Goal: Task Accomplishment & Management: Manage account settings

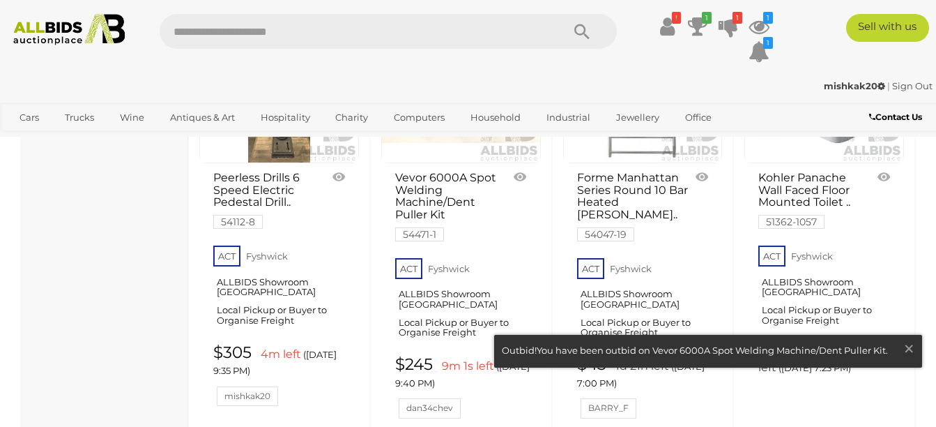
scroll to position [2044, 0]
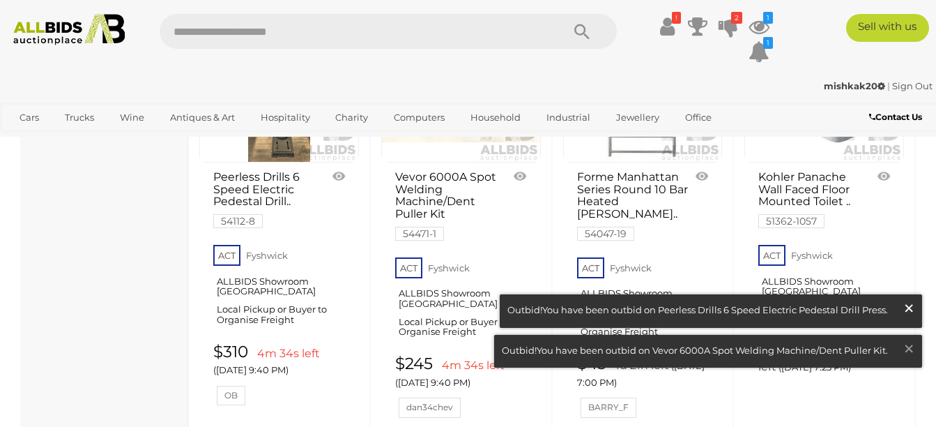
click at [907, 306] on span "×" at bounding box center [909, 307] width 13 height 27
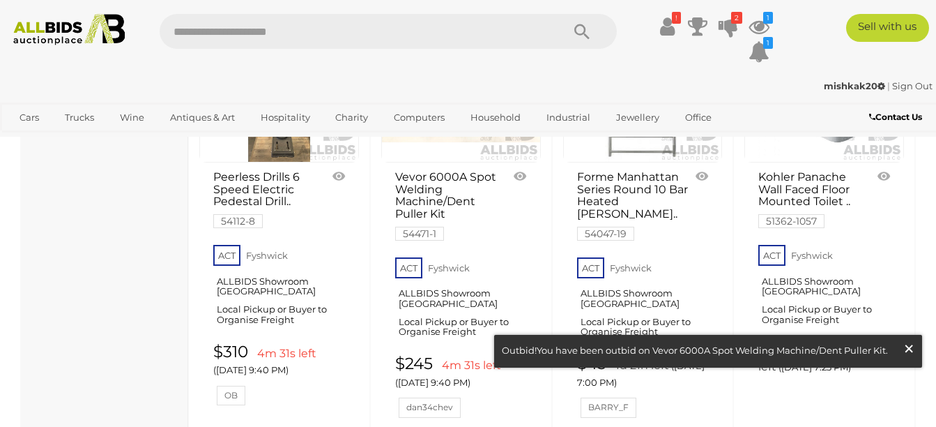
click at [911, 348] on span "×" at bounding box center [909, 348] width 13 height 27
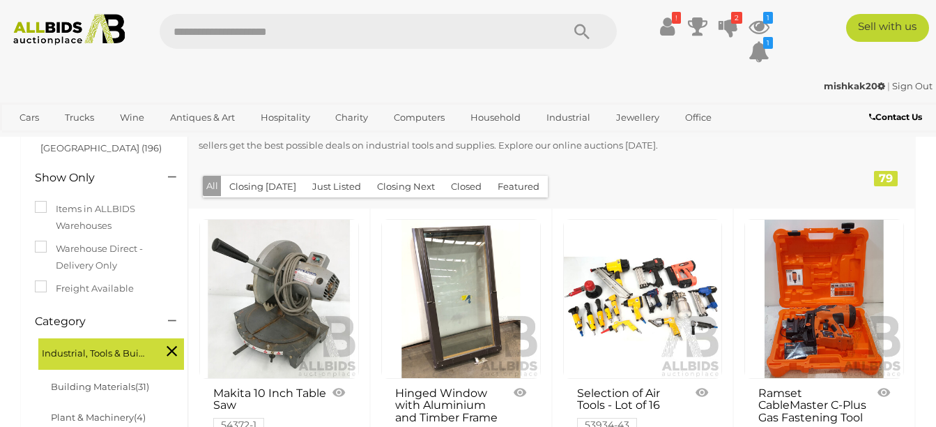
scroll to position [165, 0]
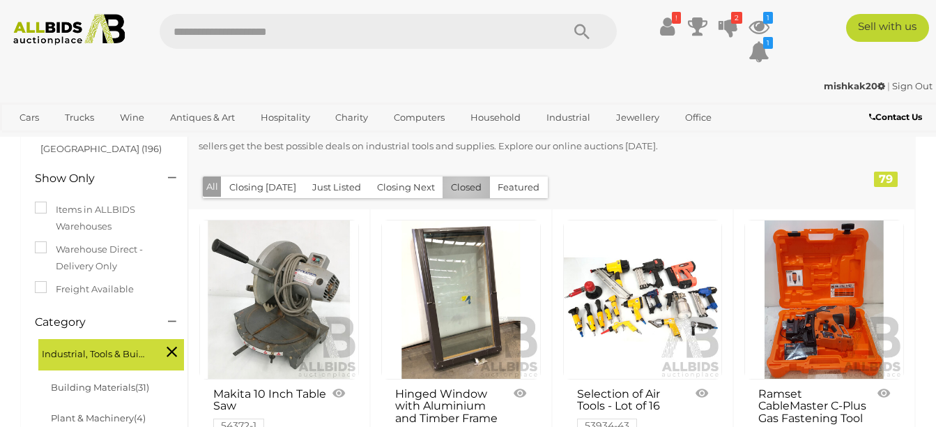
click at [455, 186] on button "Closed" at bounding box center [466, 187] width 47 height 22
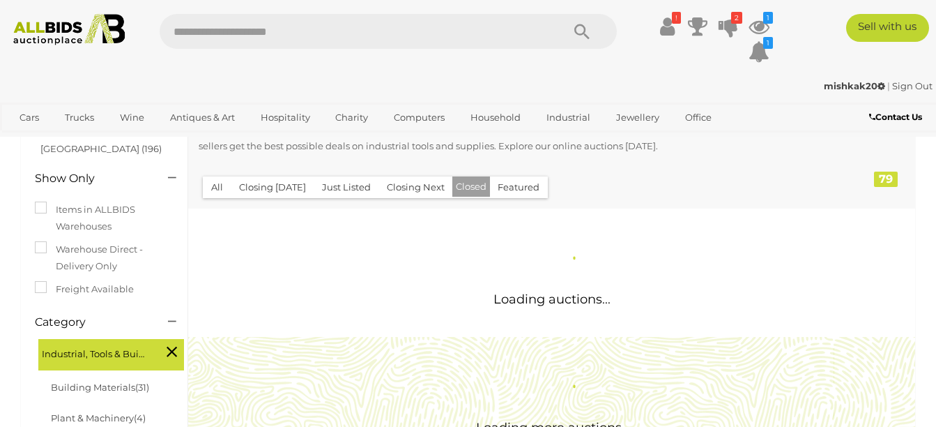
scroll to position [0, 0]
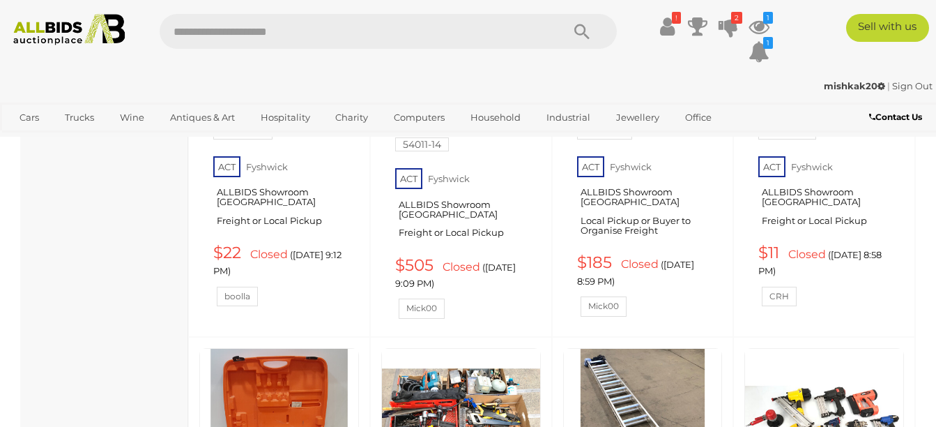
scroll to position [1345, 0]
click at [662, 26] on icon at bounding box center [667, 26] width 15 height 25
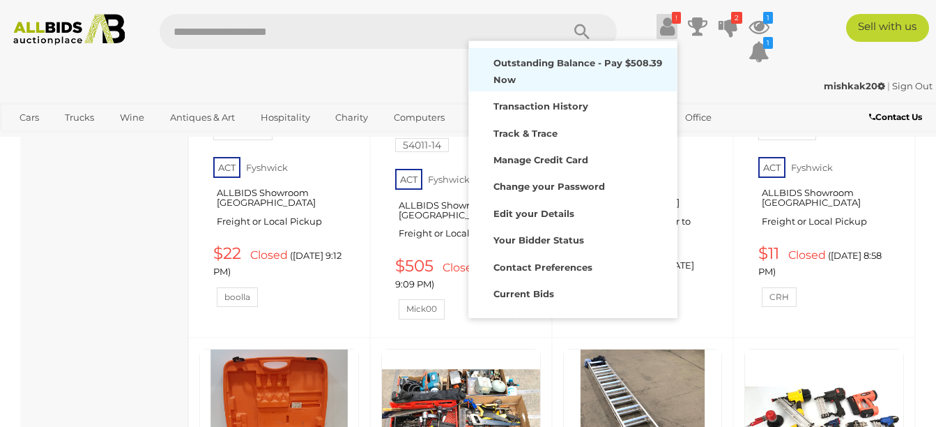
click at [521, 78] on strong "Outstanding Balance - Pay $508.39 Now" at bounding box center [578, 70] width 169 height 27
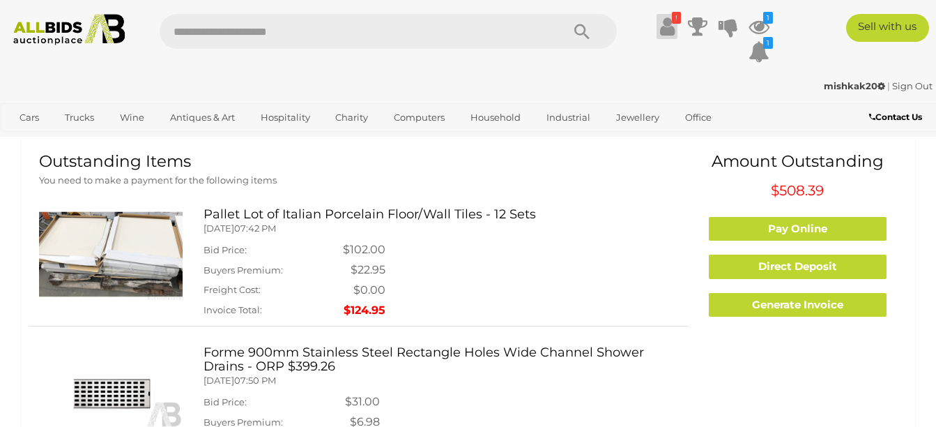
click at [669, 28] on icon at bounding box center [667, 26] width 15 height 25
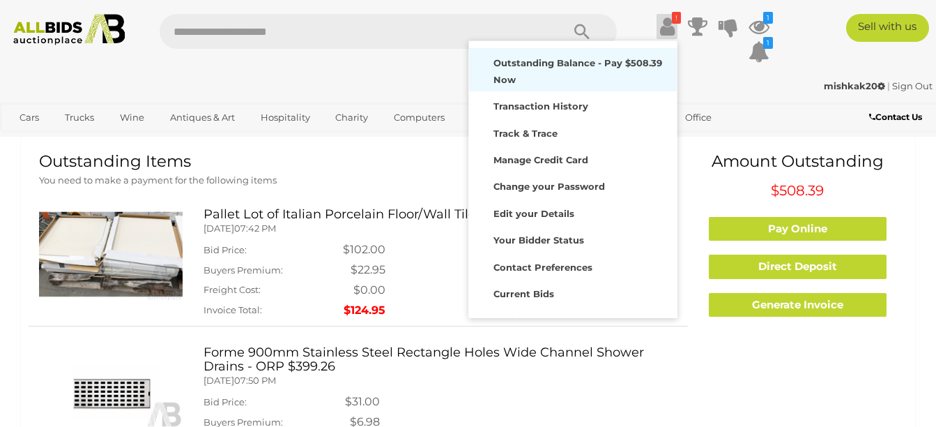
click at [533, 79] on strong "Outstanding Balance - Pay $508.39 Now" at bounding box center [578, 70] width 169 height 27
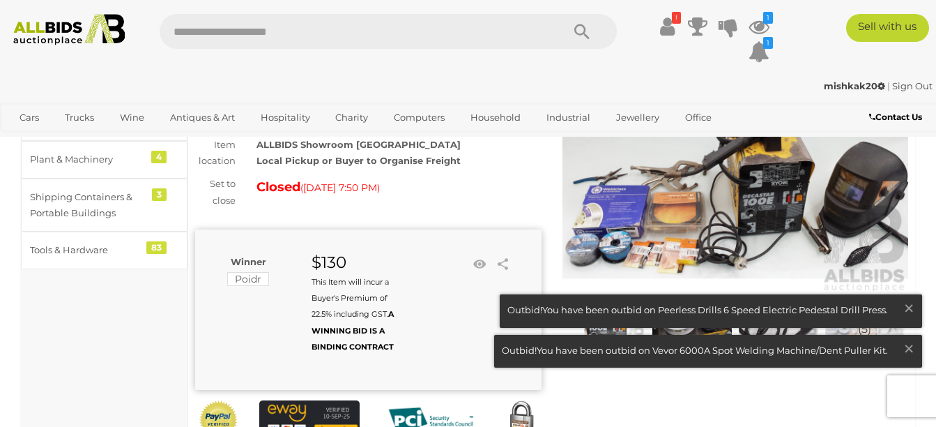
scroll to position [84, 0]
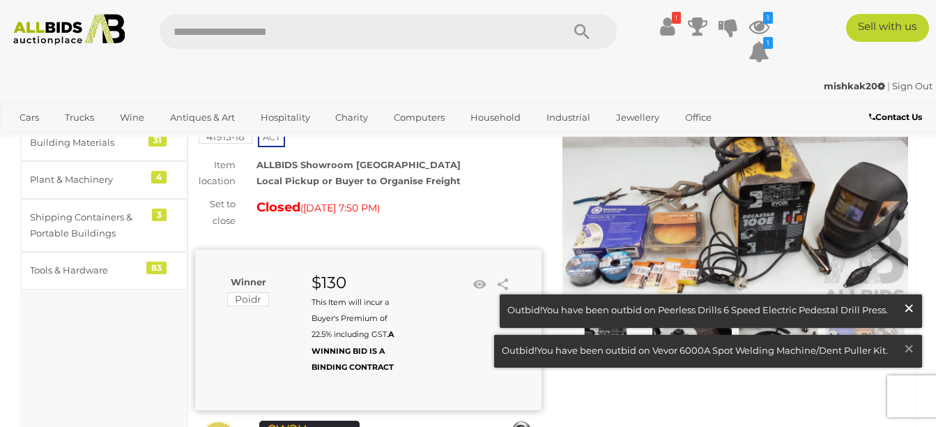
click at [906, 307] on span "×" at bounding box center [909, 307] width 13 height 27
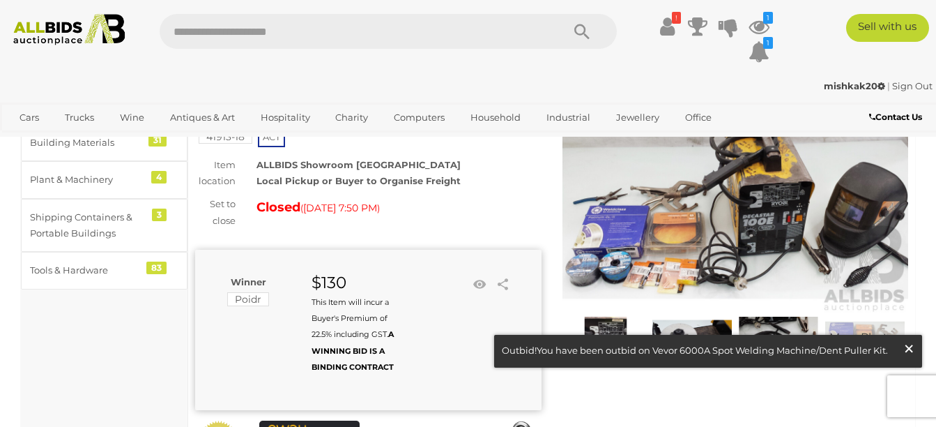
click at [908, 344] on span "×" at bounding box center [909, 348] width 13 height 27
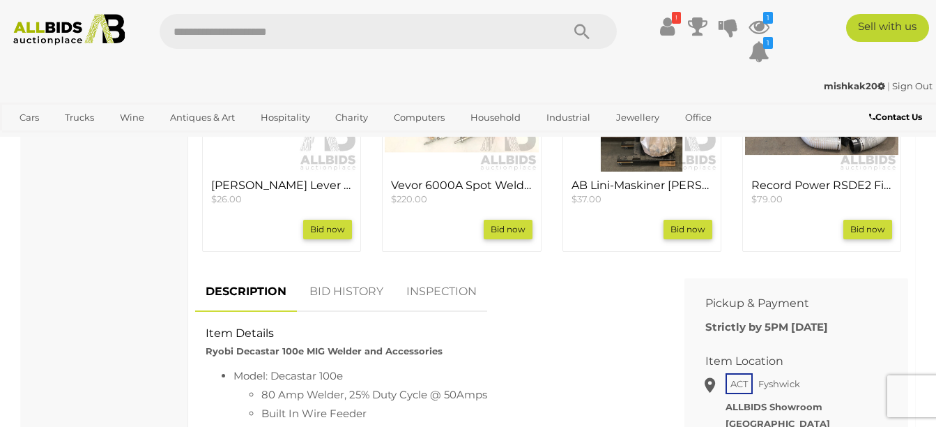
scroll to position [617, 0]
click at [489, 247] on div "Vevor 6000A Spot Welding Machine/Dent Puller Kit $220.00 Bid now" at bounding box center [461, 209] width 153 height 77
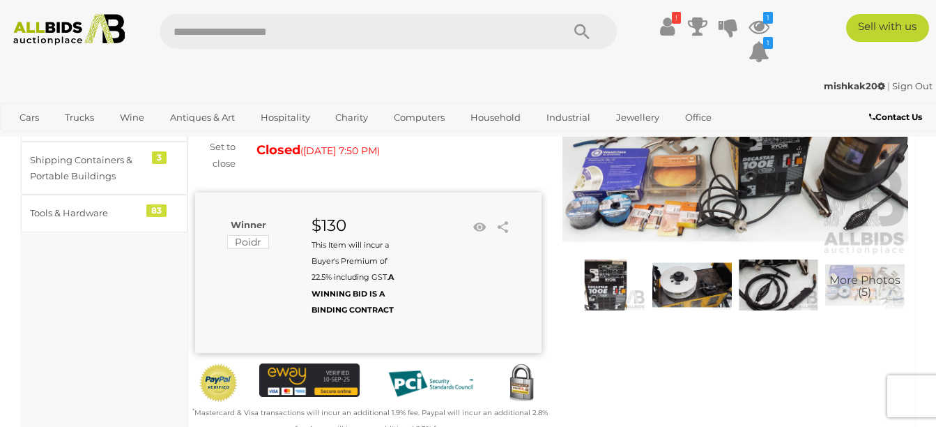
scroll to position [142, 0]
click at [597, 288] on img at bounding box center [605, 285] width 79 height 52
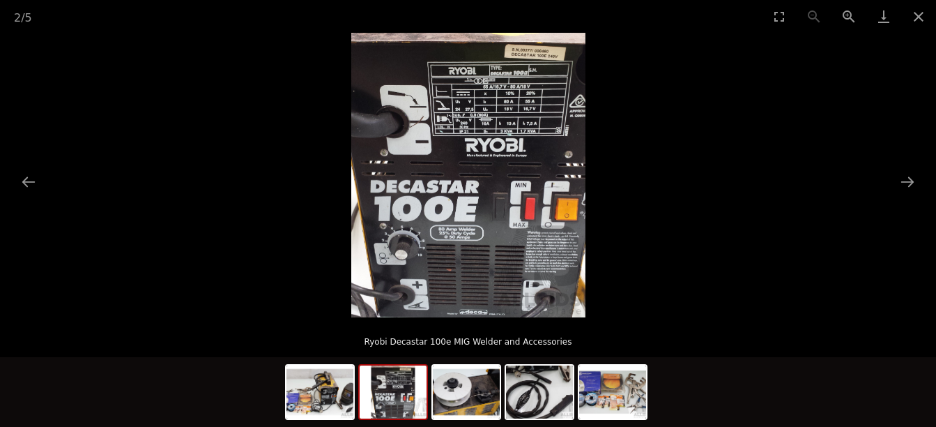
scroll to position [397, 0]
click at [611, 399] on img at bounding box center [612, 391] width 67 height 53
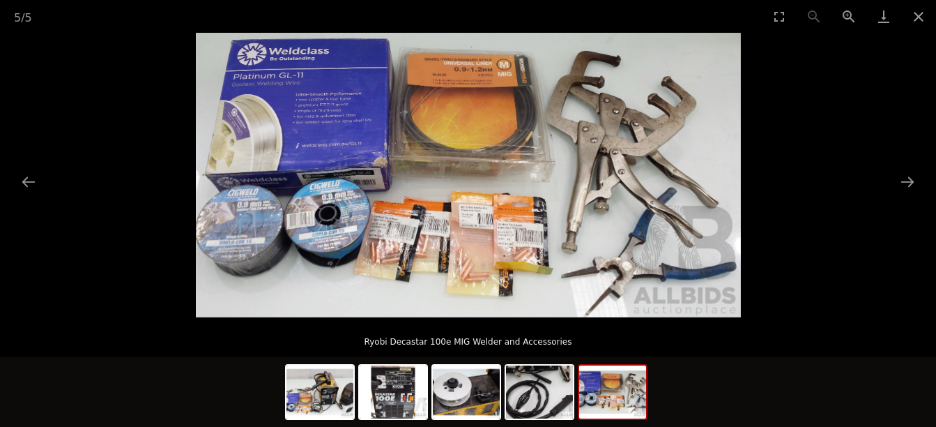
click at [267, 122] on img at bounding box center [468, 175] width 545 height 284
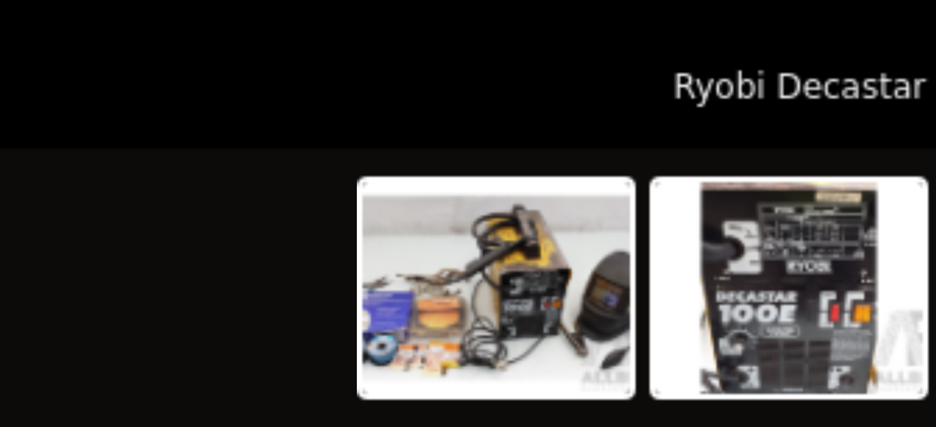
scroll to position [432, 0]
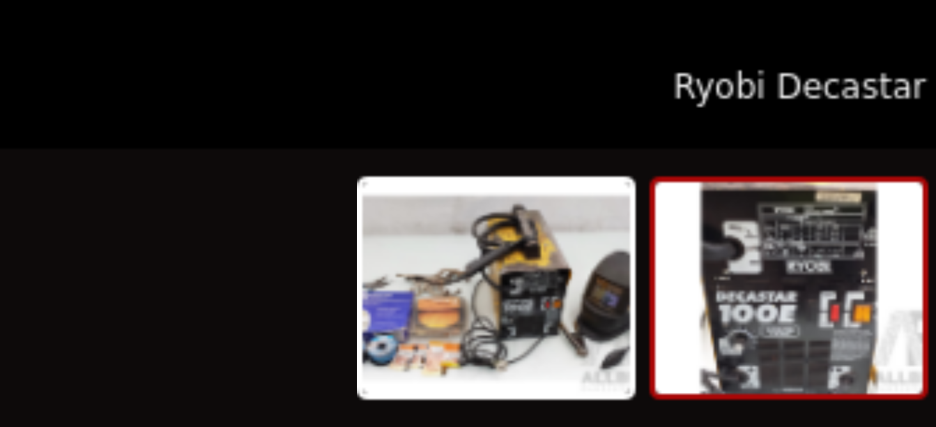
click at [399, 383] on img at bounding box center [393, 391] width 67 height 53
click at [274, 369] on div at bounding box center [468, 392] width 936 height 70
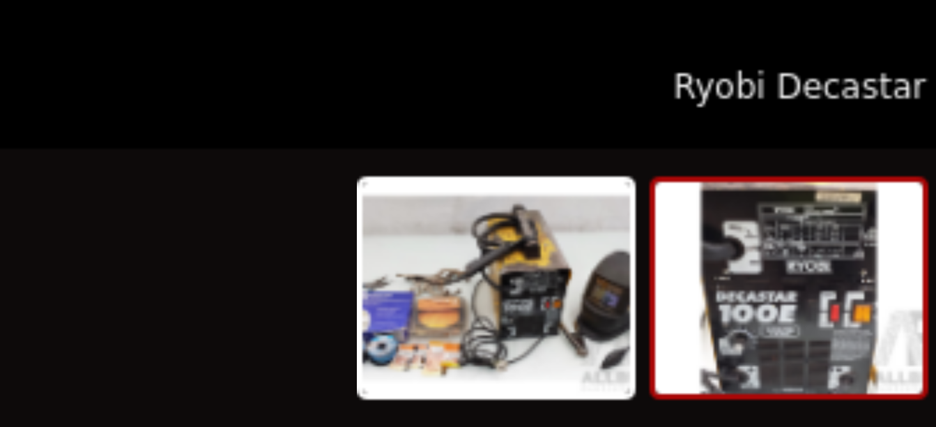
click at [401, 390] on img at bounding box center [393, 391] width 67 height 53
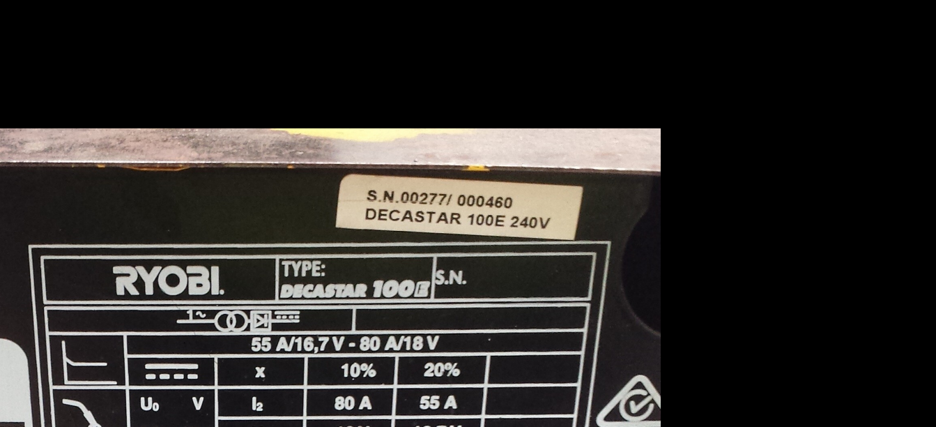
scroll to position [554, 0]
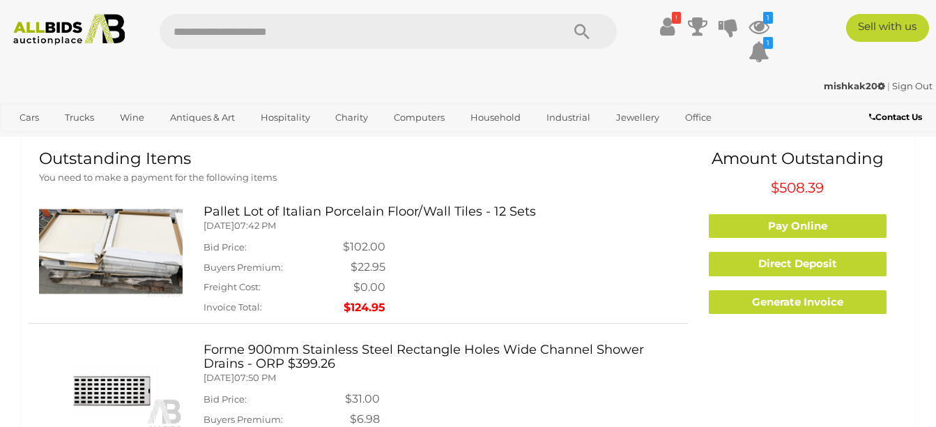
scroll to position [2, 0]
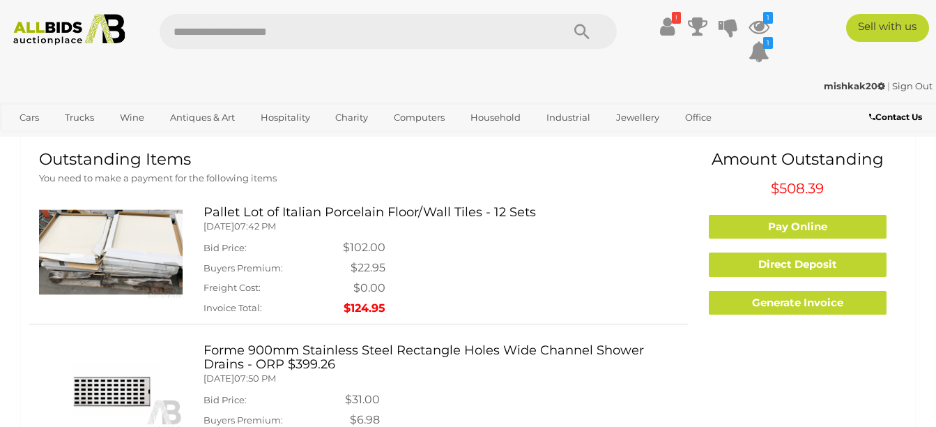
click at [131, 254] on img at bounding box center [111, 252] width 144 height 93
click at [135, 237] on img at bounding box center [111, 252] width 144 height 93
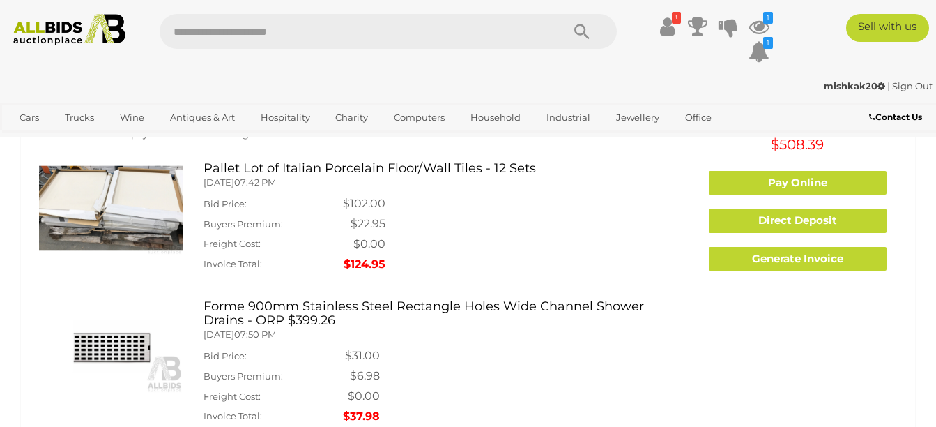
scroll to position [0, 0]
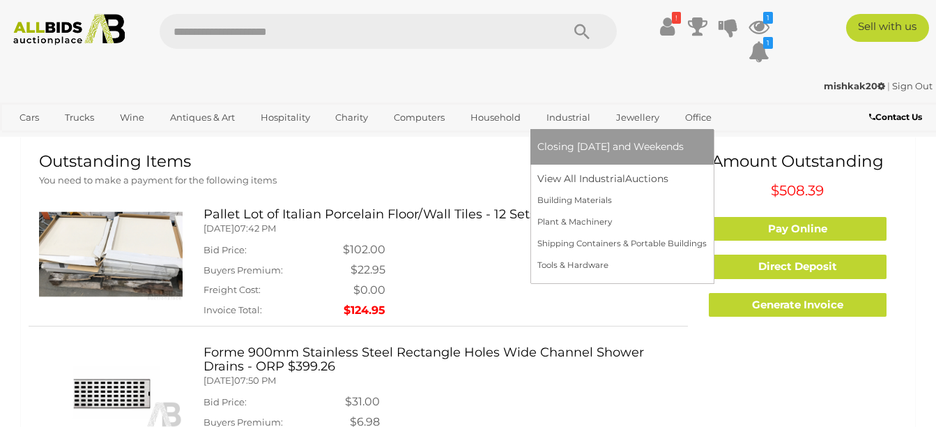
click at [555, 115] on link "Industrial" at bounding box center [569, 117] width 62 height 23
click at [566, 178] on link "View All Industrial Auctions" at bounding box center [622, 179] width 169 height 22
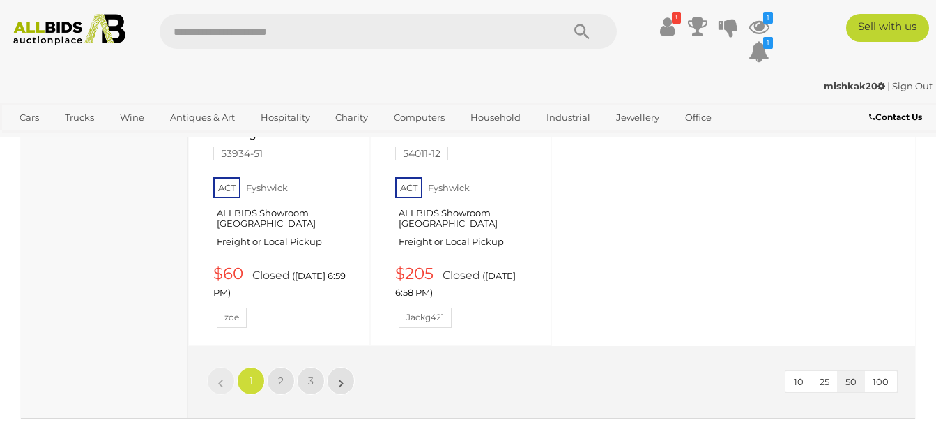
scroll to position [5665, 0]
click at [283, 374] on span "2" at bounding box center [281, 380] width 6 height 13
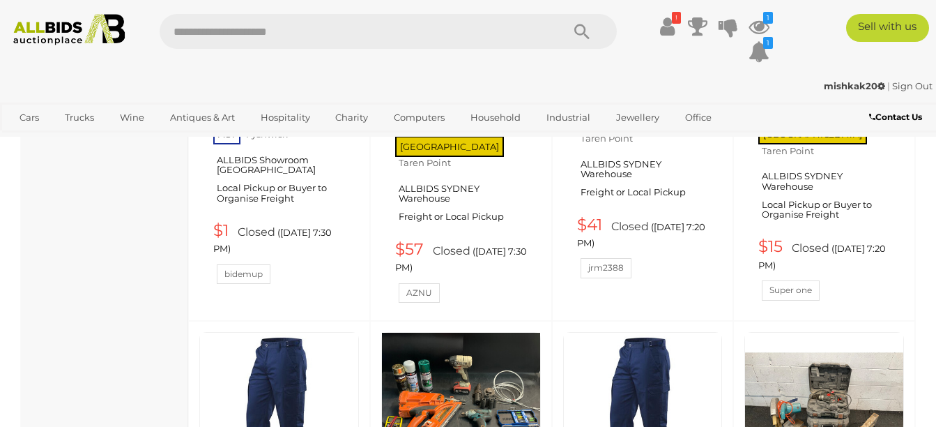
scroll to position [2306, 0]
click at [763, 49] on icon at bounding box center [759, 51] width 21 height 25
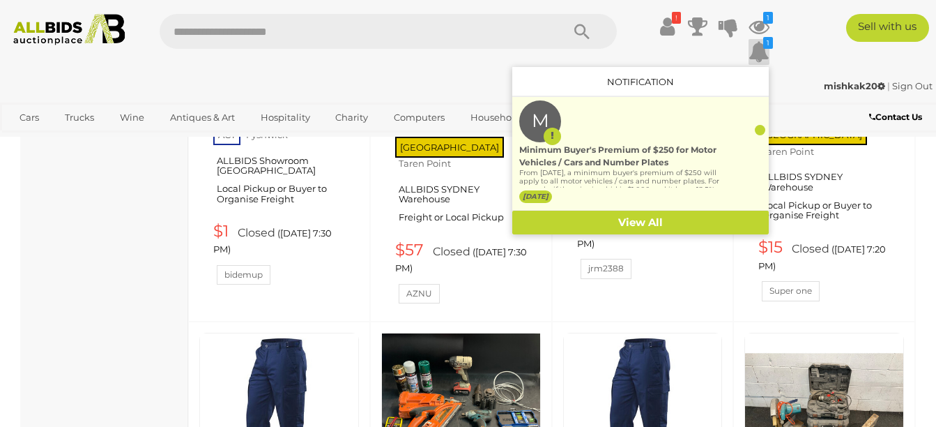
drag, startPoint x: 761, startPoint y: 49, endPoint x: 685, endPoint y: 100, distance: 92.0
click at [685, 100] on div "M Minimum Buyer's Premium of $250 for Motor Vehicles / Cars and Number Plates 2…" at bounding box center [640, 153] width 243 height 106
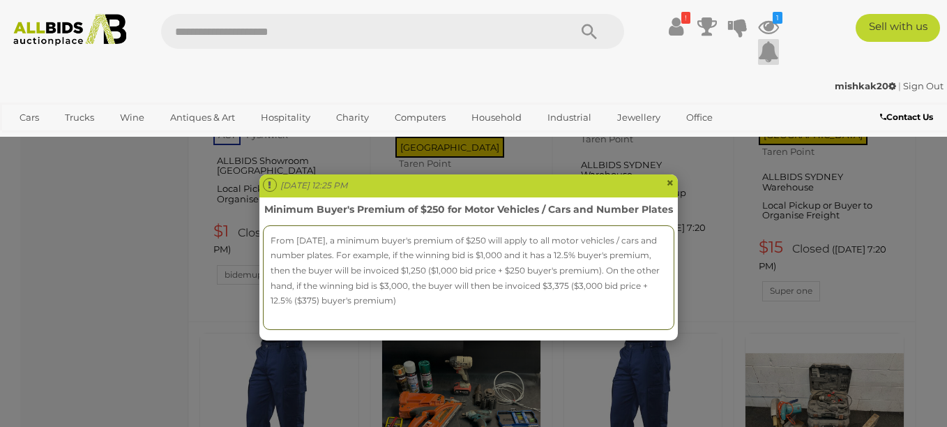
click at [763, 22] on div "Mon Sep 01 2025 12:25 PM × Minimum Buyer's Premium of $250 for Motor Vehicles /…" at bounding box center [473, 213] width 947 height 427
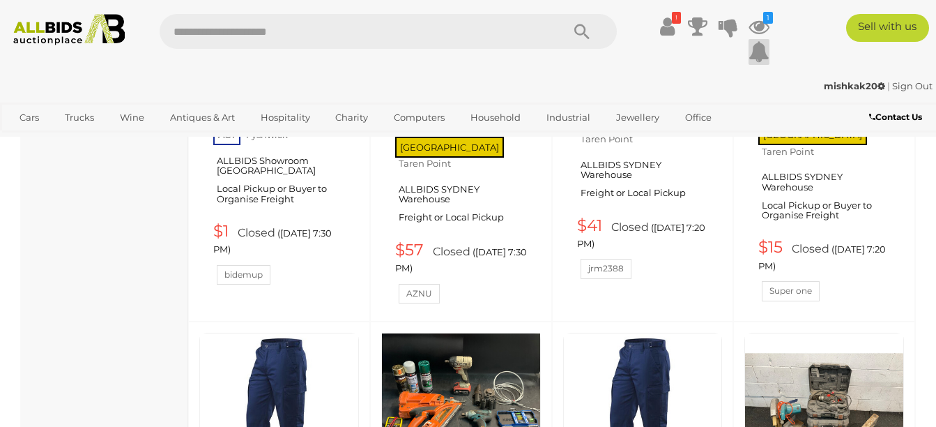
click at [763, 22] on icon "1" at bounding box center [768, 18] width 10 height 12
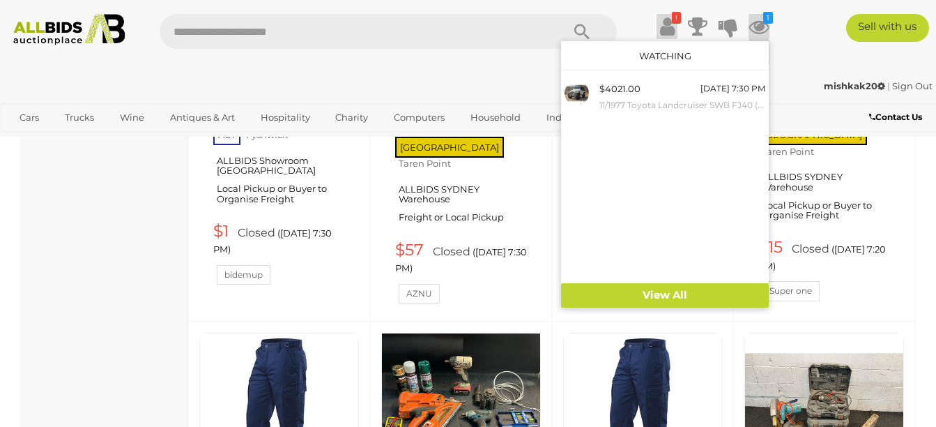
click at [664, 24] on icon at bounding box center [667, 26] width 15 height 25
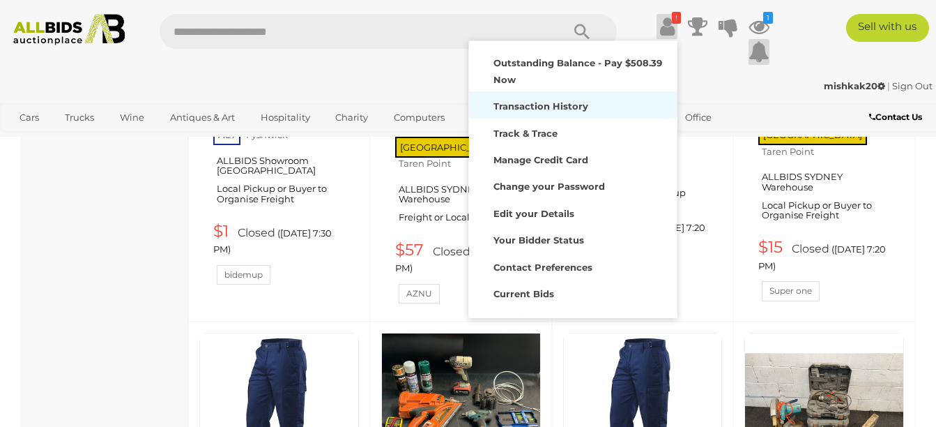
click at [533, 100] on div "Transaction History" at bounding box center [573, 105] width 201 height 20
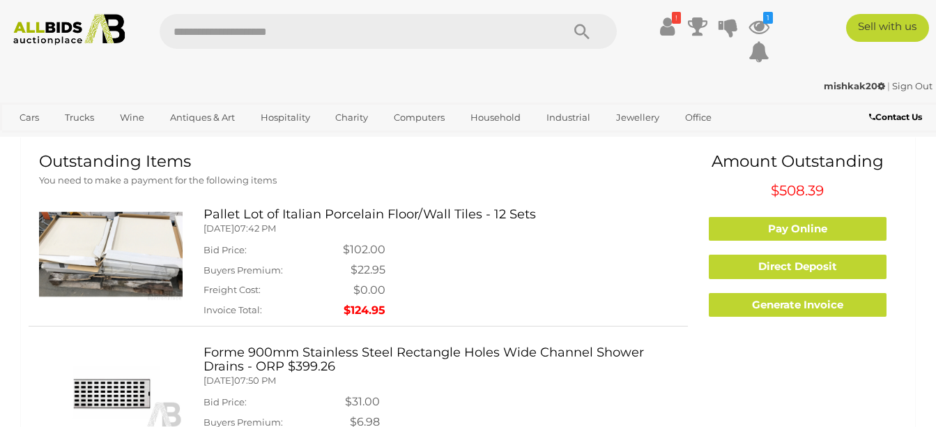
scroll to position [452, 0]
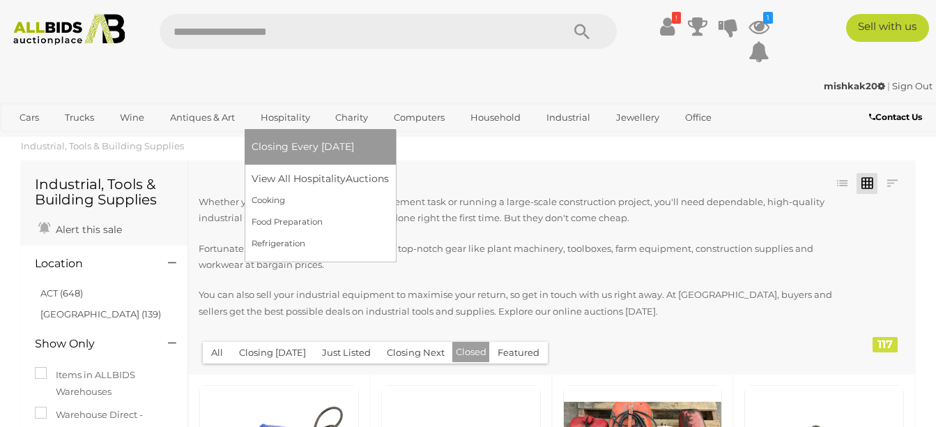
scroll to position [2306, 0]
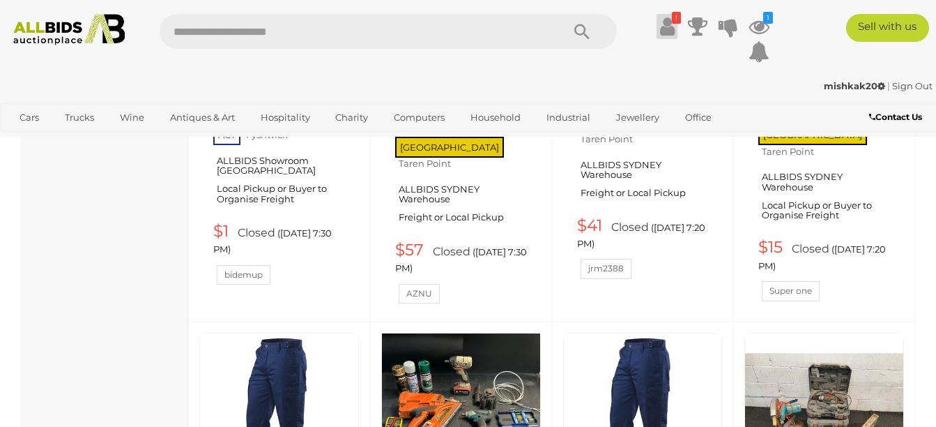
click at [666, 22] on icon at bounding box center [667, 26] width 15 height 25
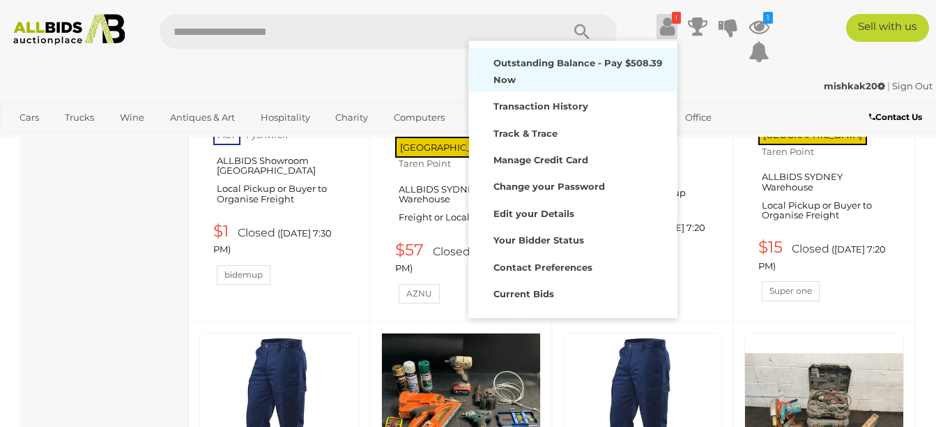
click at [528, 75] on strong "Outstanding Balance - Pay $508.39 Now" at bounding box center [578, 70] width 169 height 27
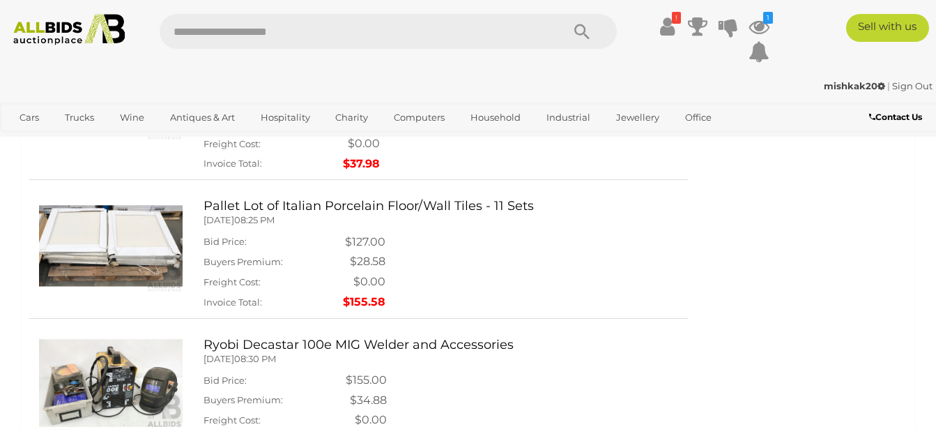
scroll to position [299, 0]
click at [666, 29] on icon at bounding box center [667, 26] width 15 height 25
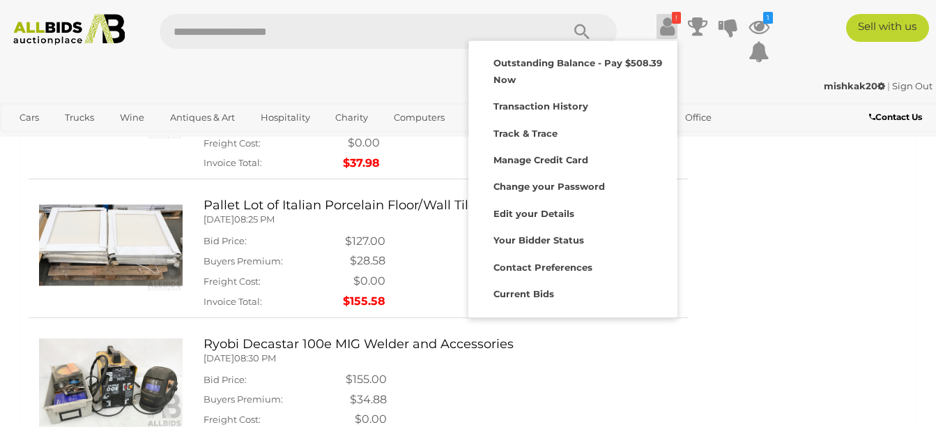
click at [729, 187] on div "Outstanding Items You need to make a payment for the following items Outstandin…" at bounding box center [468, 162] width 879 height 616
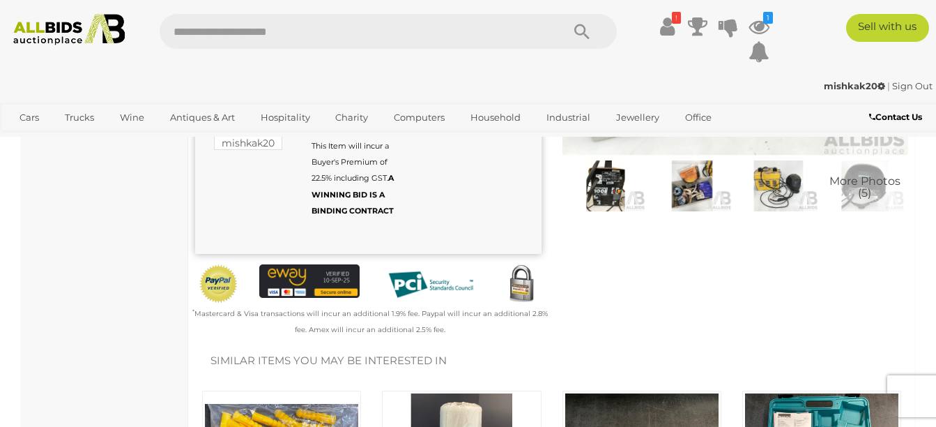
scroll to position [250, 0]
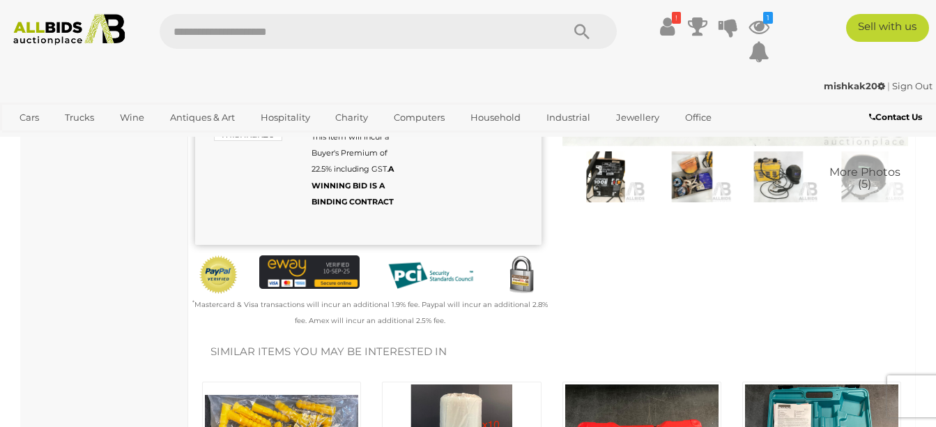
click at [866, 173] on span "More Photos (5)" at bounding box center [865, 178] width 71 height 24
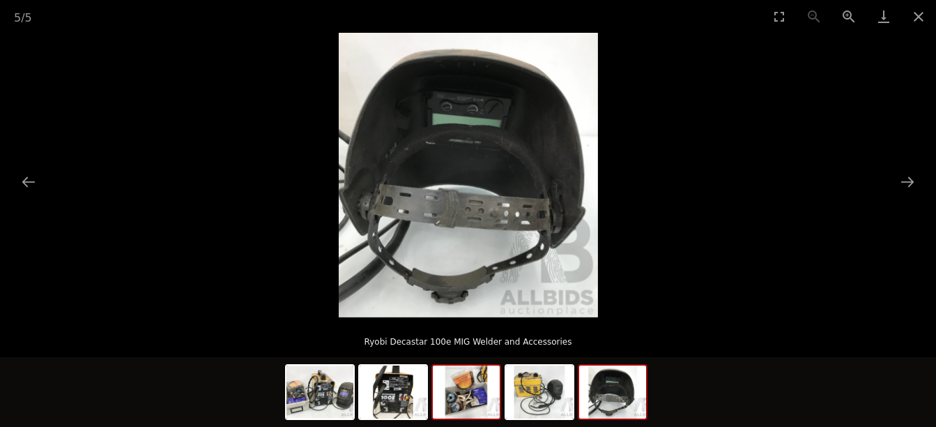
click at [461, 397] on img at bounding box center [466, 391] width 67 height 53
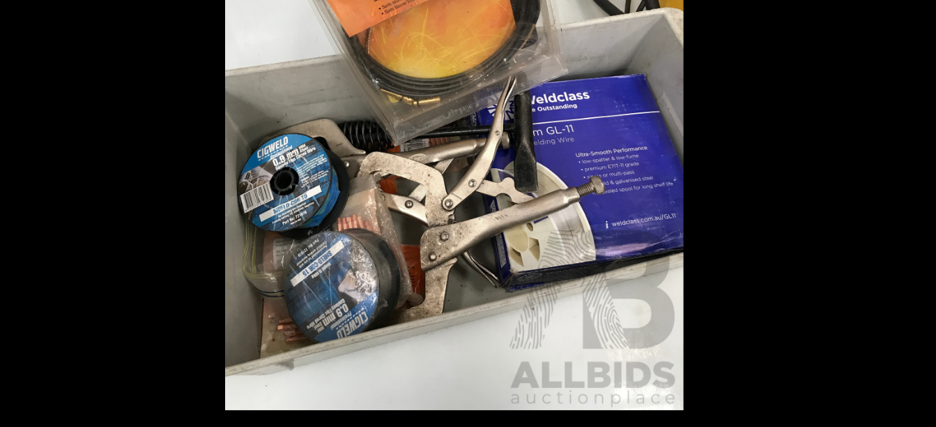
click at [356, 205] on img at bounding box center [468, 175] width 225 height 284
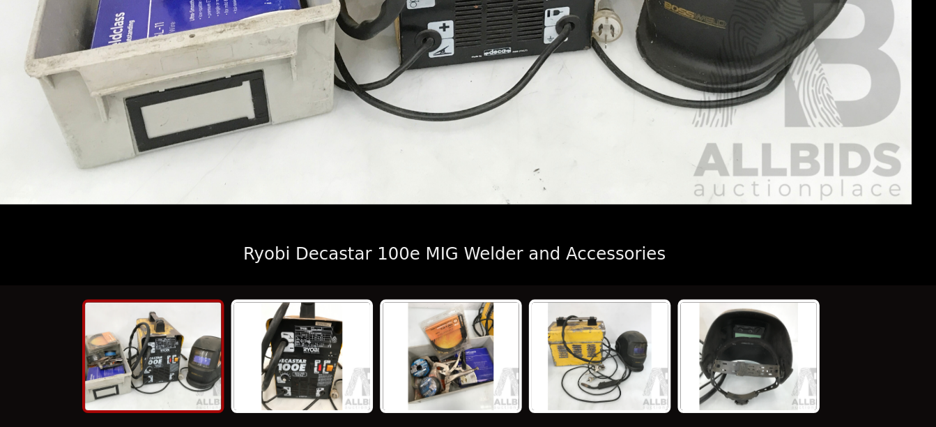
scroll to position [340, 0]
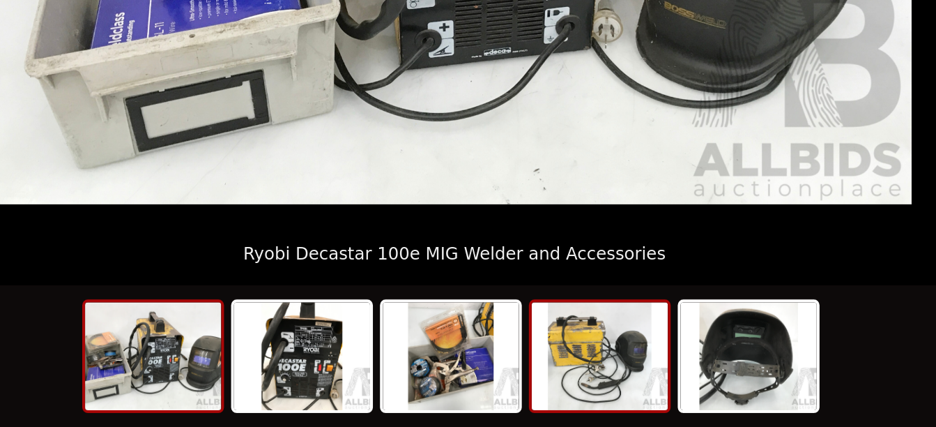
click at [549, 402] on img at bounding box center [539, 391] width 67 height 53
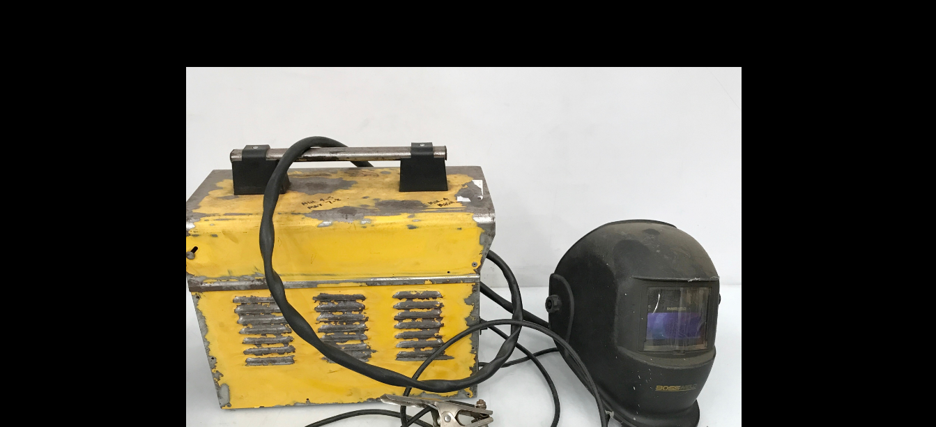
scroll to position [369, 0]
